Goal: Task Accomplishment & Management: Use online tool/utility

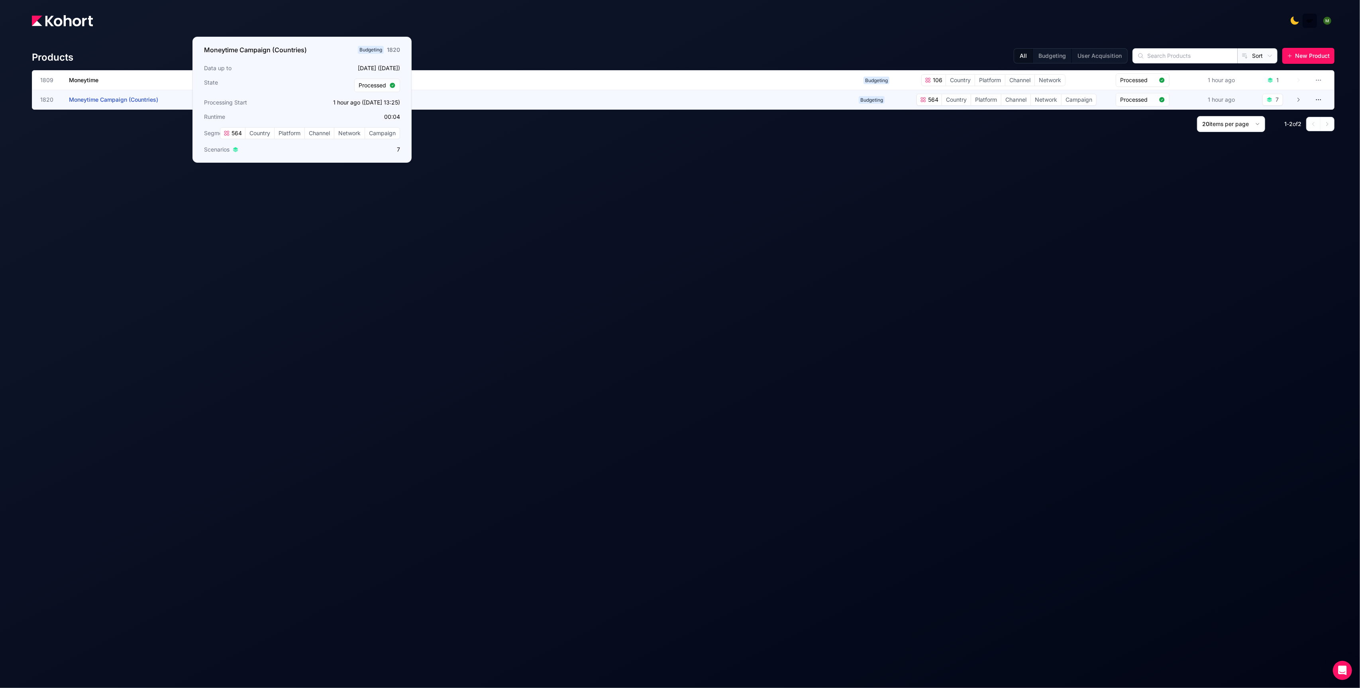
click at [119, 96] on span "Moneytime Campaign (Countries)" at bounding box center [113, 99] width 89 height 7
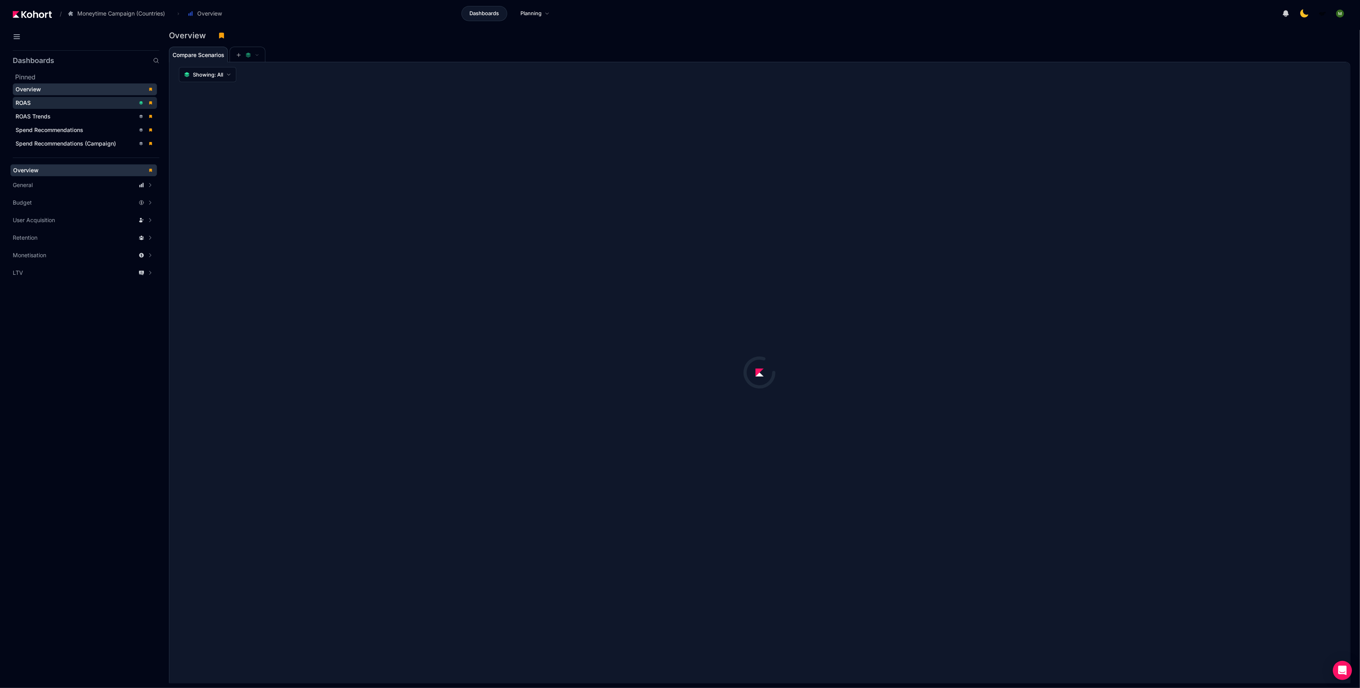
click at [101, 100] on div "ROAS" at bounding box center [76, 103] width 120 height 8
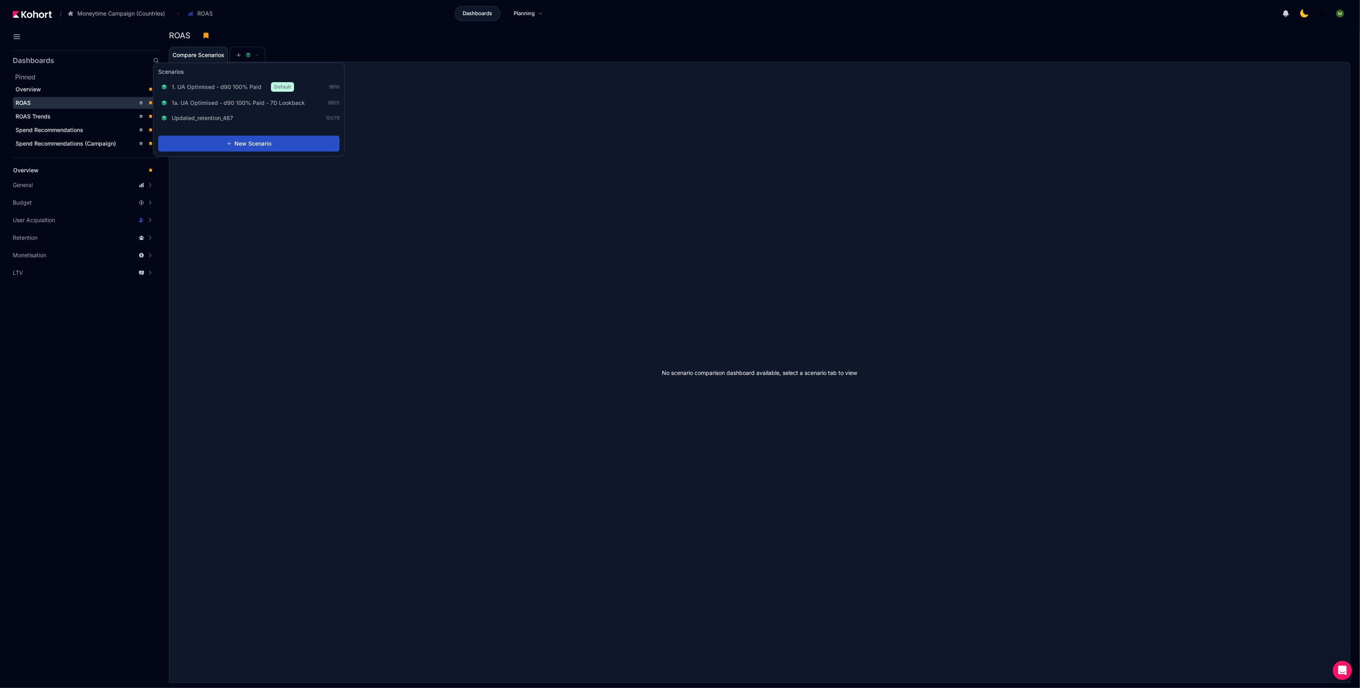
click at [241, 96] on div "1. UA Optimised - d90 100% Paid Default 9816 1a. UA Optimised - d90 100% Paid -…" at bounding box center [248, 102] width 181 height 45
click at [245, 86] on span "1. UA Optimised - d90 100% Paid" at bounding box center [217, 87] width 90 height 8
